Goal: Use online tool/utility: Utilize a website feature to perform a specific function

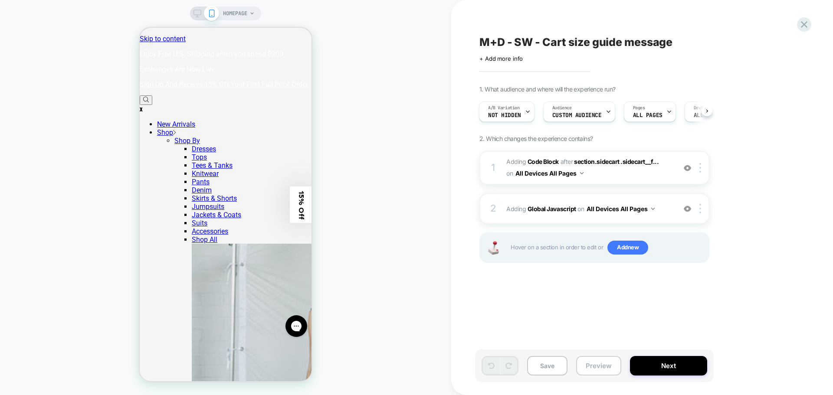
click at [603, 359] on button "Preview" at bounding box center [598, 366] width 45 height 20
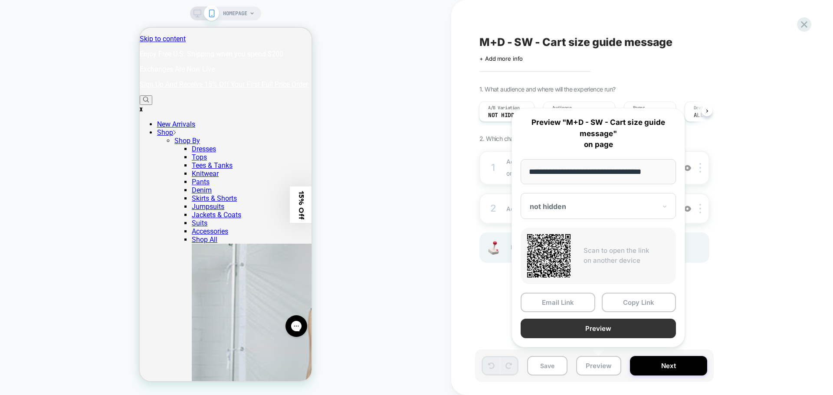
click at [611, 326] on button "Preview" at bounding box center [597, 329] width 155 height 20
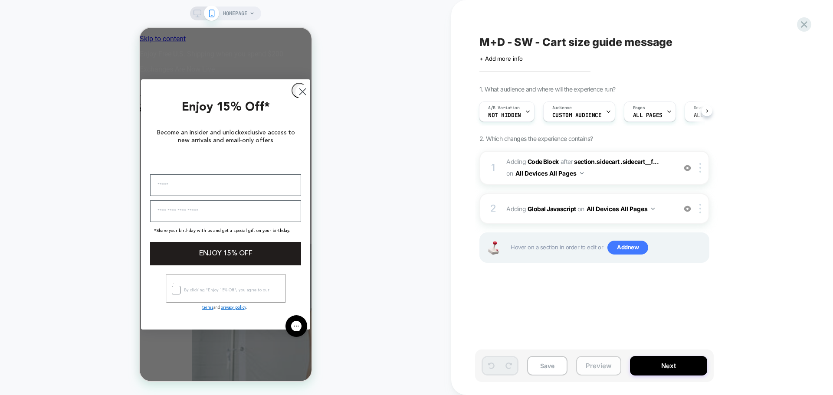
click at [600, 368] on button "Preview" at bounding box center [598, 366] width 45 height 20
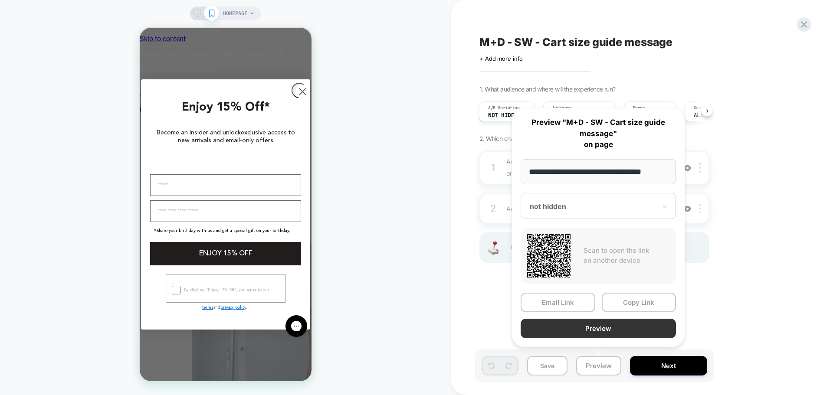
click at [607, 329] on button "Preview" at bounding box center [597, 329] width 155 height 20
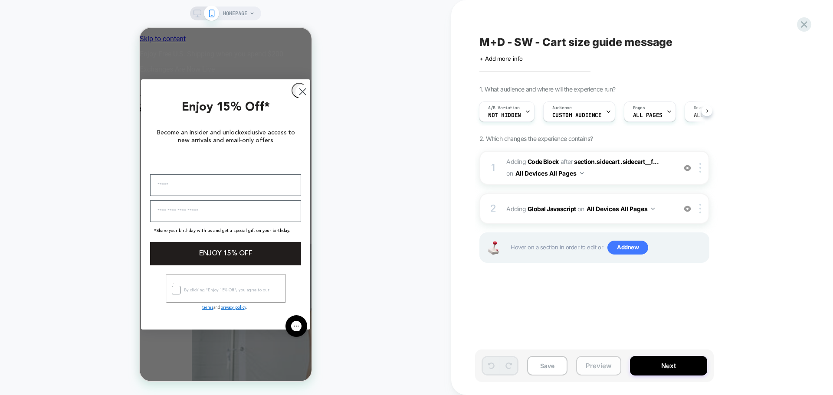
click at [608, 366] on button "Preview" at bounding box center [598, 366] width 45 height 20
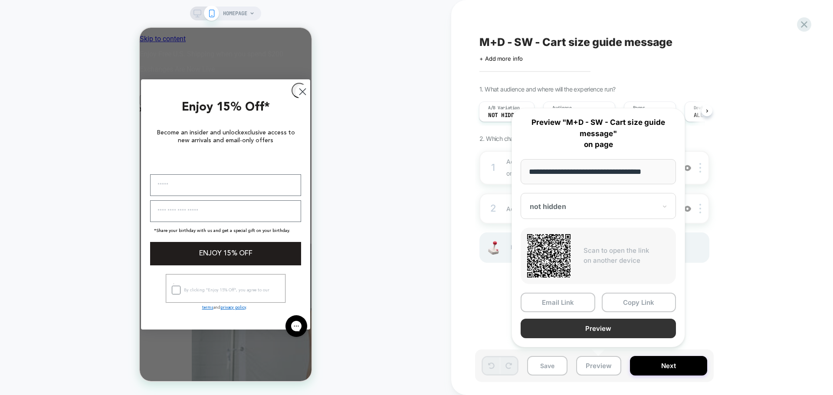
click at [609, 334] on button "Preview" at bounding box center [597, 329] width 155 height 20
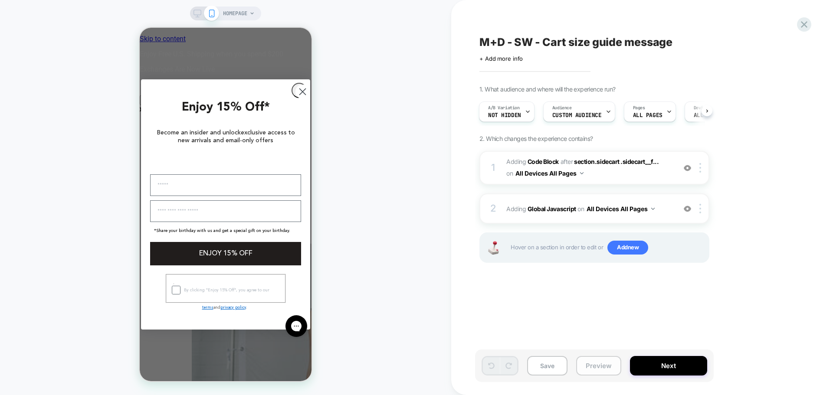
click at [600, 362] on button "Preview" at bounding box center [598, 366] width 45 height 20
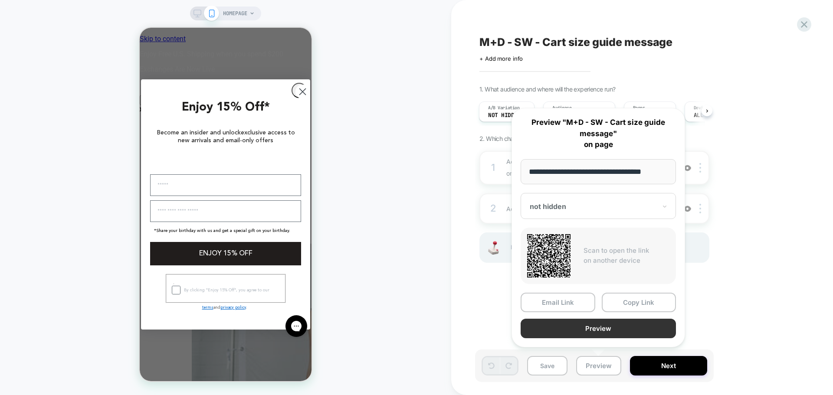
click at [589, 324] on button "Preview" at bounding box center [597, 329] width 155 height 20
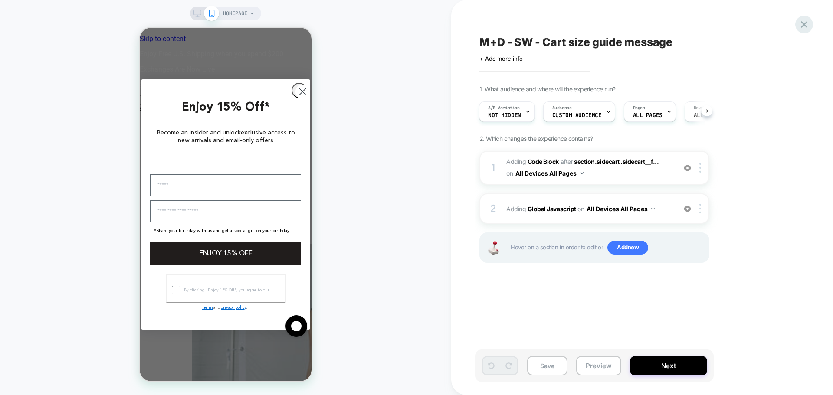
click at [802, 26] on icon at bounding box center [804, 24] width 7 height 7
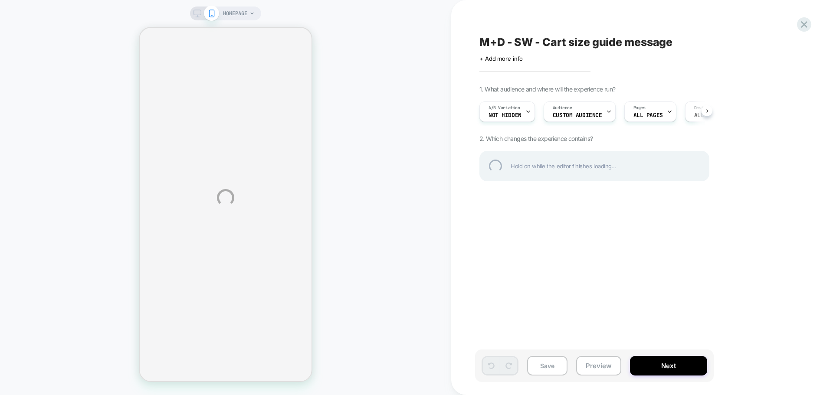
click at [812, 29] on div "HOMEPAGE M+D - SW - Cart size guide message Click to edit experience details + …" at bounding box center [416, 197] width 833 height 395
click at [808, 25] on div at bounding box center [804, 25] width 18 height 18
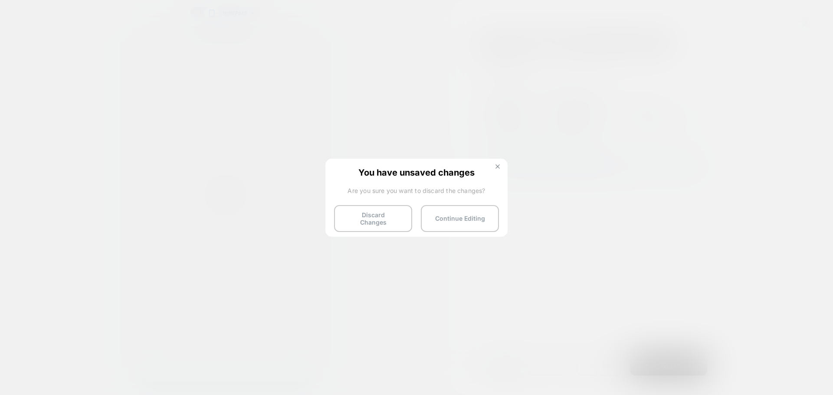
click at [496, 167] on img at bounding box center [497, 166] width 4 height 4
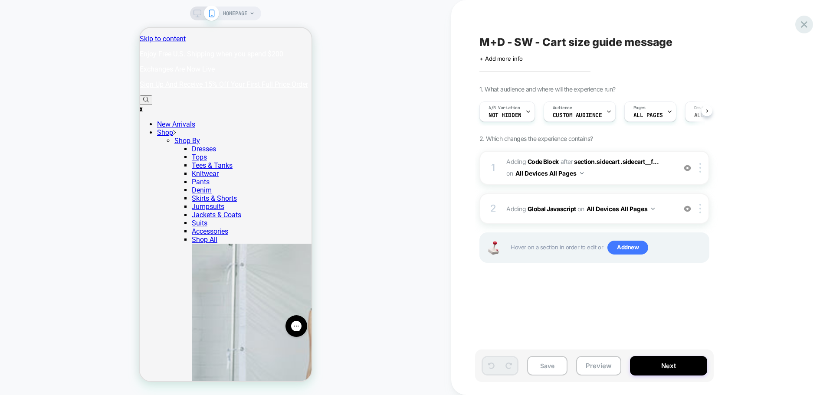
click at [808, 23] on icon at bounding box center [804, 25] width 12 height 12
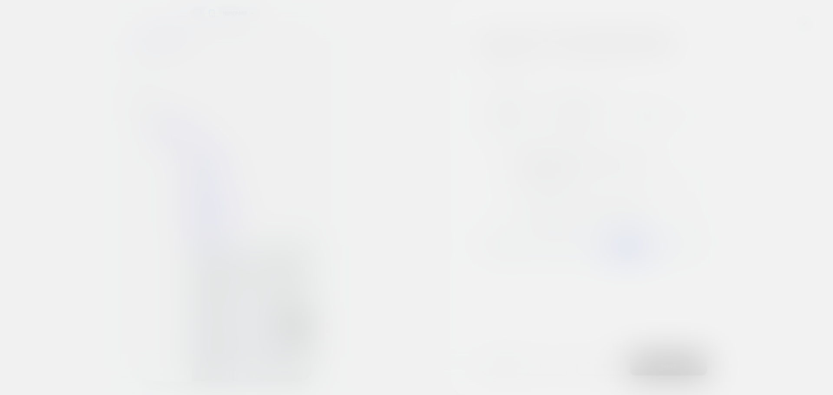
scroll to position [0, 0]
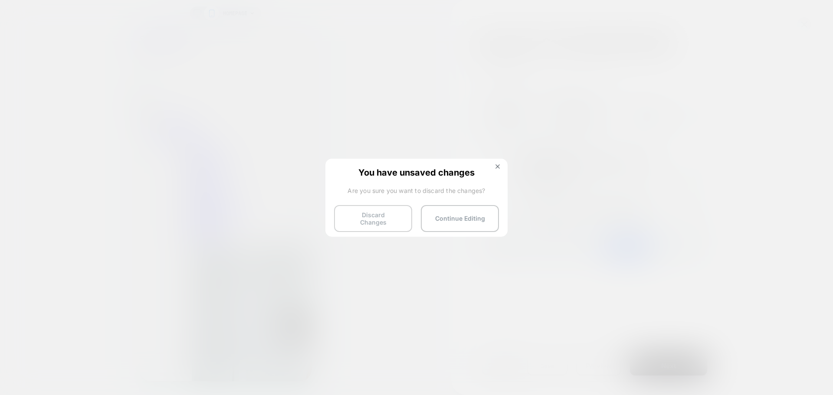
click at [377, 216] on button "Discard Changes" at bounding box center [373, 218] width 78 height 27
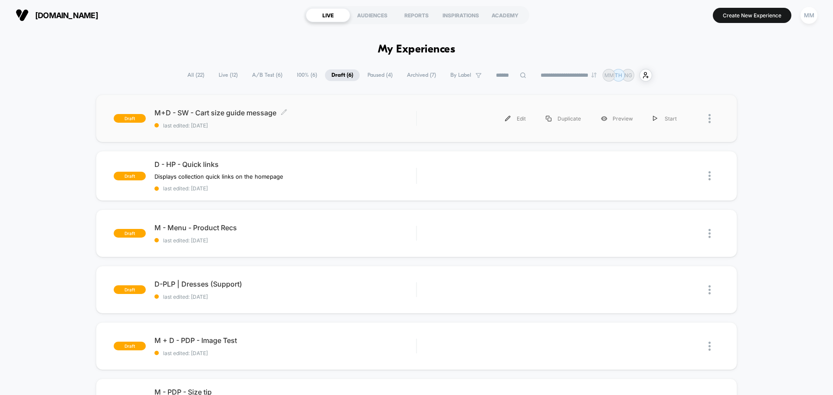
click at [196, 113] on span "M+D - SW - Cart size guide message Click to edit experience details" at bounding box center [285, 112] width 262 height 9
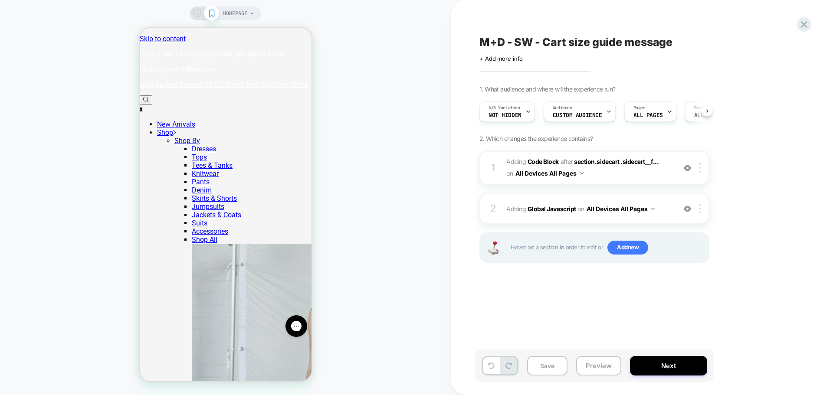
scroll to position [0, 0]
click at [588, 367] on button "Preview" at bounding box center [598, 366] width 45 height 20
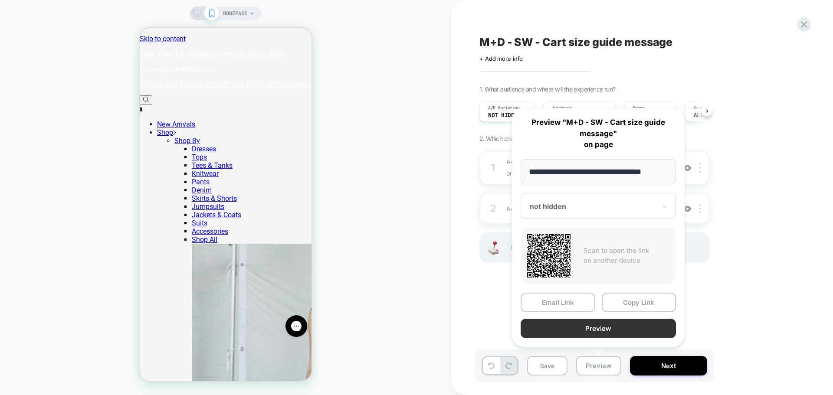
click at [590, 332] on button "Preview" at bounding box center [597, 329] width 155 height 20
